Goal: Information Seeking & Learning: Learn about a topic

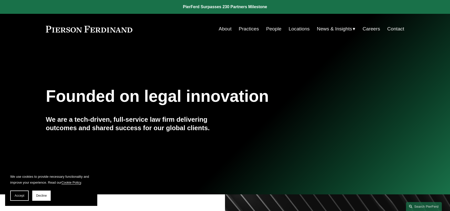
scroll to position [6, 0]
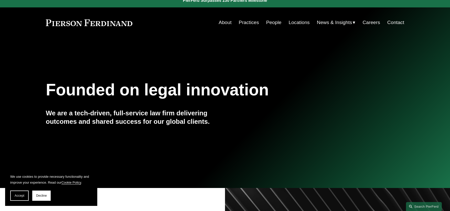
click at [37, 196] on span "Decline" at bounding box center [41, 196] width 11 height 4
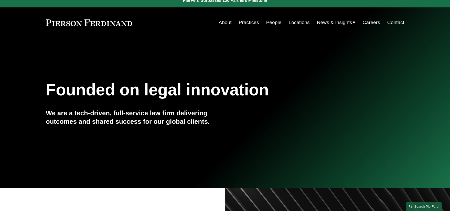
click at [398, 22] on link "Contact" at bounding box center [395, 23] width 17 height 10
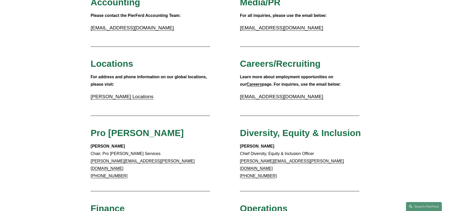
scroll to position [139, 0]
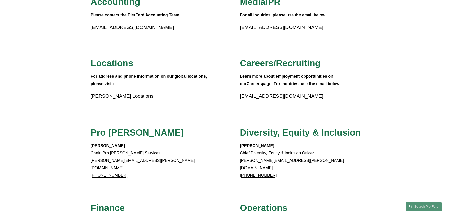
click at [142, 98] on link "Pierson Ferdinand Locations" at bounding box center [122, 95] width 63 height 5
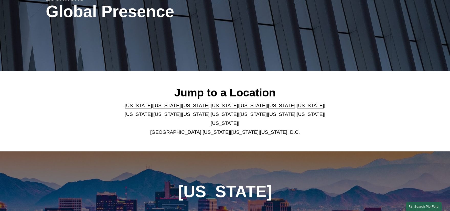
scroll to position [122, 0]
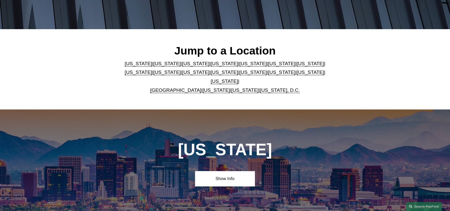
click at [182, 64] on link "Colorado" at bounding box center [195, 63] width 27 height 5
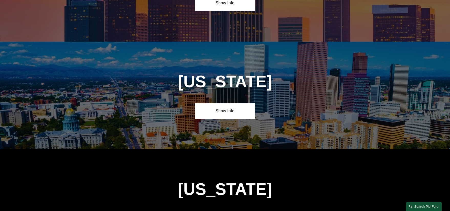
scroll to position [442, 0]
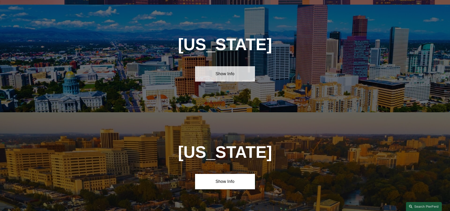
click at [221, 69] on link "Show Info" at bounding box center [225, 73] width 60 height 15
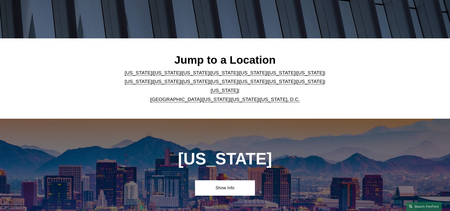
scroll to position [0, 0]
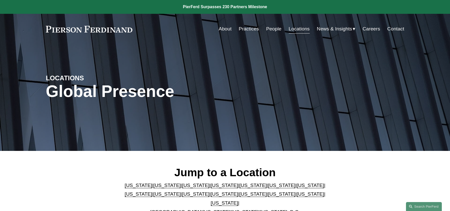
click at [371, 28] on link "Careers" at bounding box center [370, 29] width 17 height 10
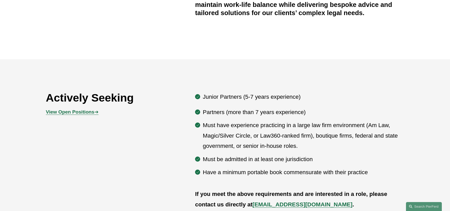
scroll to position [236, 0]
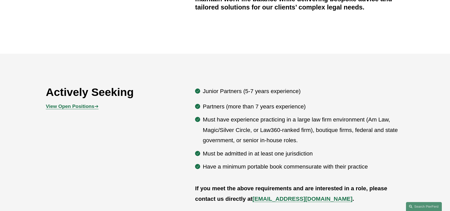
click at [65, 104] on strong "View Open Positions" at bounding box center [70, 106] width 48 height 5
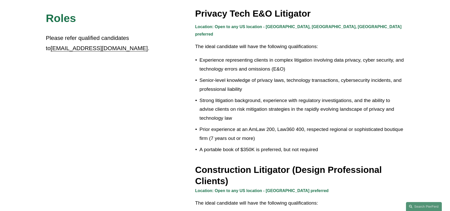
scroll to position [174, 0]
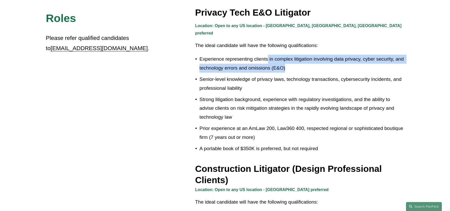
drag, startPoint x: 268, startPoint y: 52, endPoint x: 332, endPoint y: 64, distance: 64.6
click at [332, 63] on p "Experience representing clients in complex litigation involving data privacy, c…" at bounding box center [301, 64] width 205 height 18
click at [332, 64] on p "Experience representing clients in complex litigation involving data privacy, c…" at bounding box center [301, 64] width 205 height 18
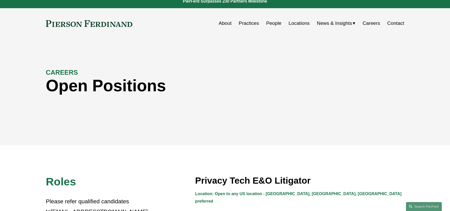
scroll to position [0, 0]
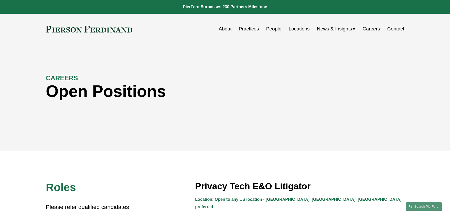
click at [301, 29] on link "Locations" at bounding box center [299, 29] width 21 height 10
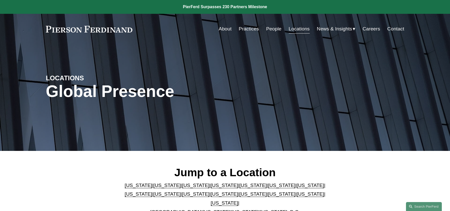
click at [219, 30] on link "About" at bounding box center [225, 29] width 13 height 10
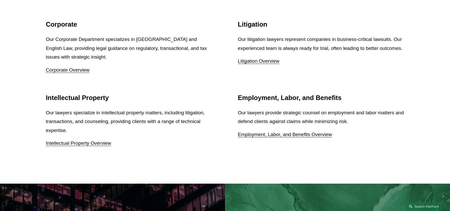
scroll to position [694, 0]
